Goal: Navigation & Orientation: Find specific page/section

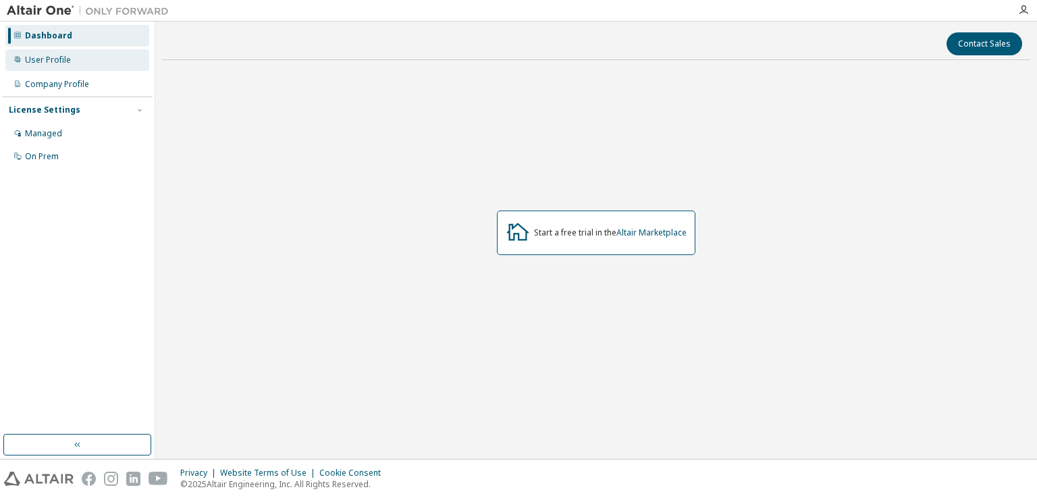
click at [72, 58] on div "User Profile" at bounding box center [77, 60] width 144 height 22
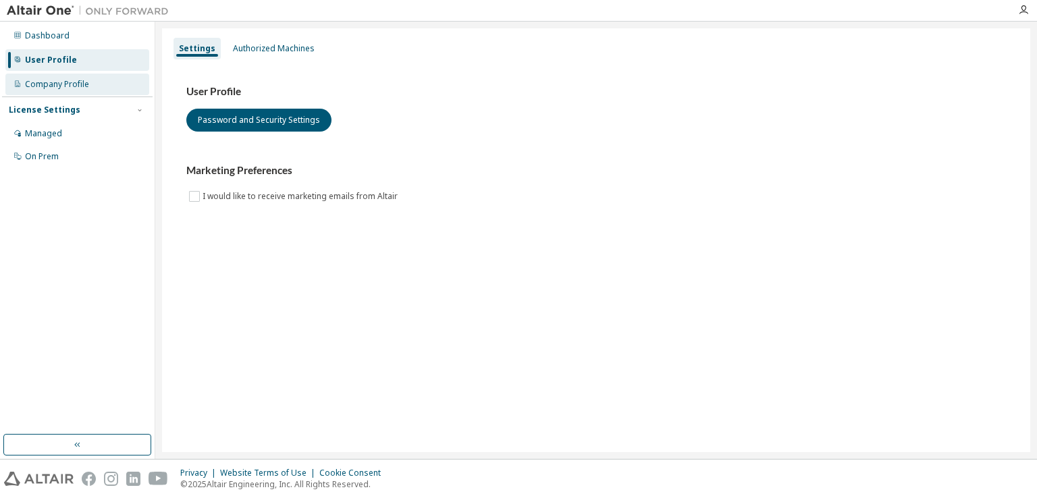
click at [66, 86] on div "Company Profile" at bounding box center [57, 84] width 64 height 11
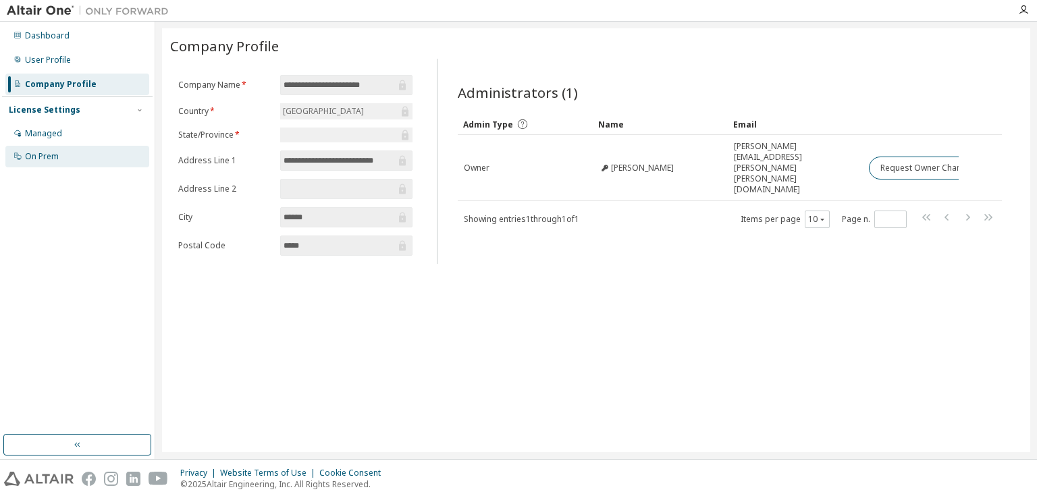
click at [61, 162] on div "On Prem" at bounding box center [77, 157] width 144 height 22
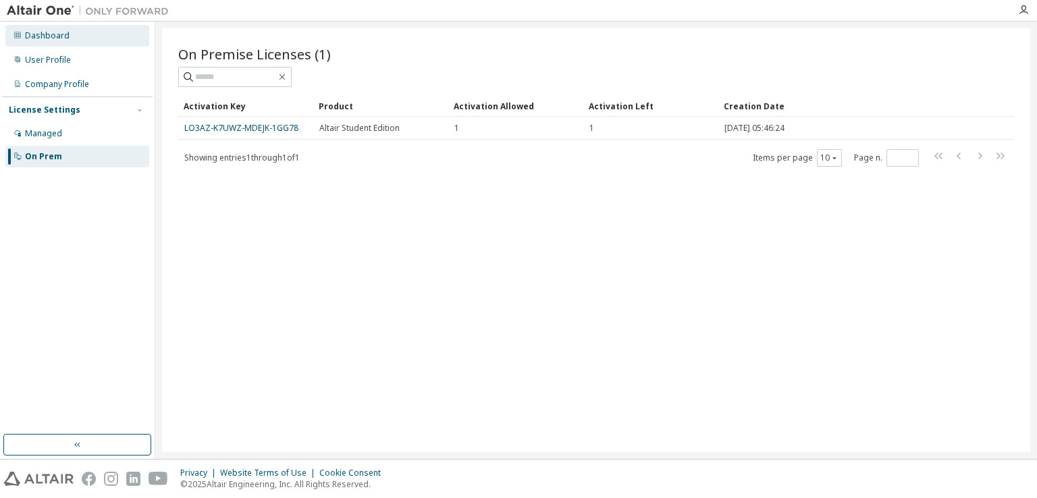
click at [46, 40] on div "Dashboard" at bounding box center [47, 35] width 45 height 11
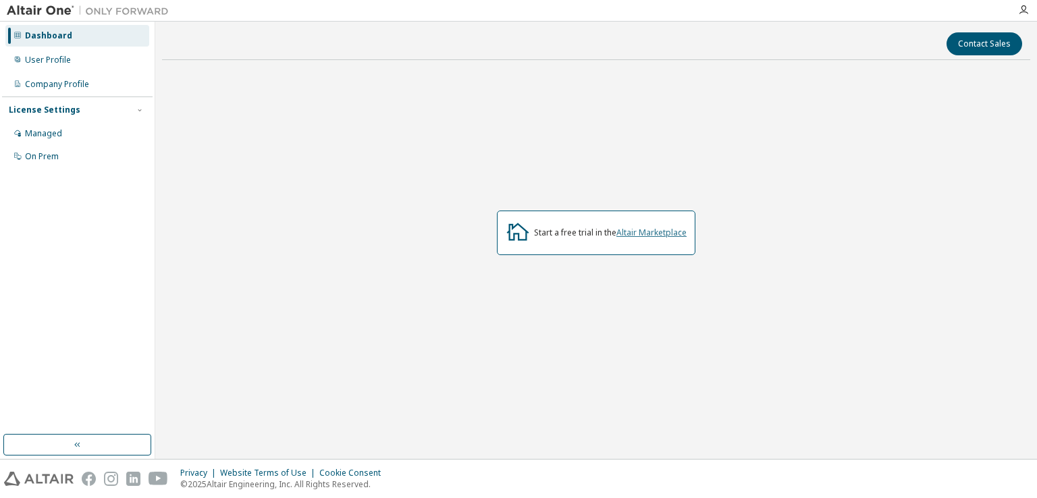
click at [659, 232] on link "Altair Marketplace" at bounding box center [651, 232] width 70 height 11
